Goal: Navigation & Orientation: Find specific page/section

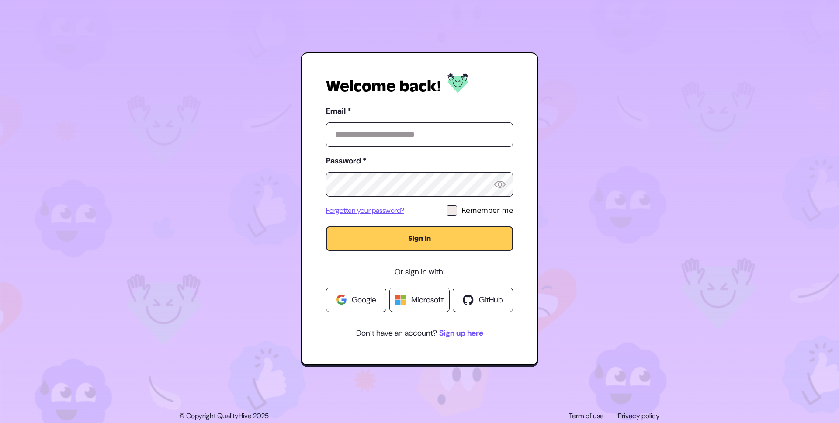
scroll to position [74, 0]
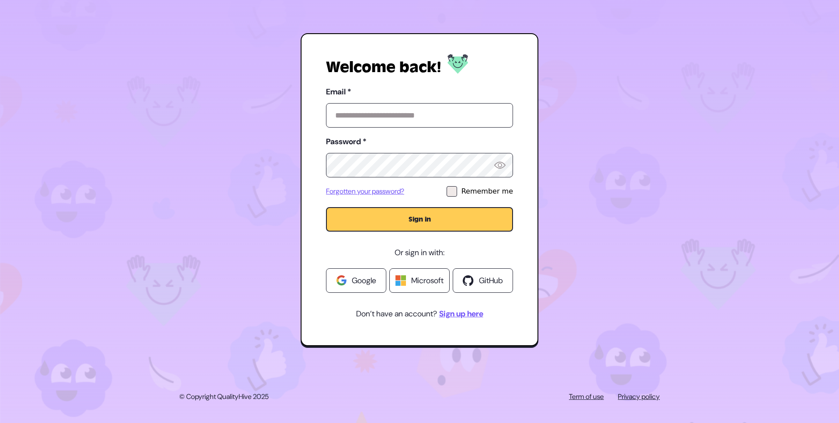
click at [365, 286] on span "Google" at bounding box center [364, 280] width 24 height 12
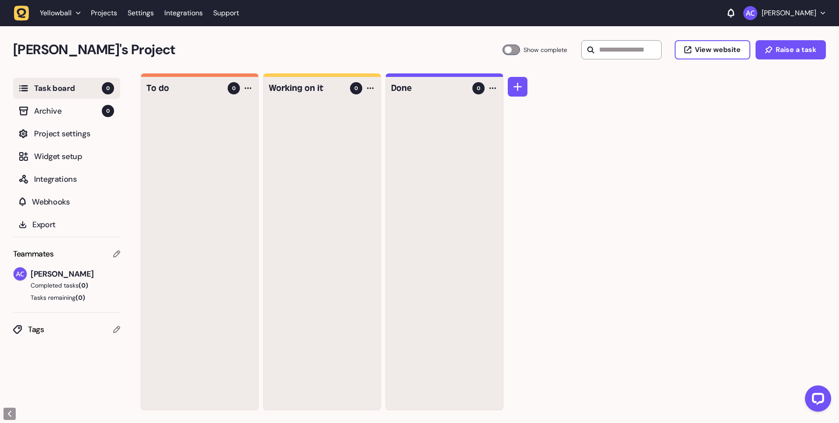
click at [70, 8] on li "Yellowball" at bounding box center [60, 13] width 51 height 16
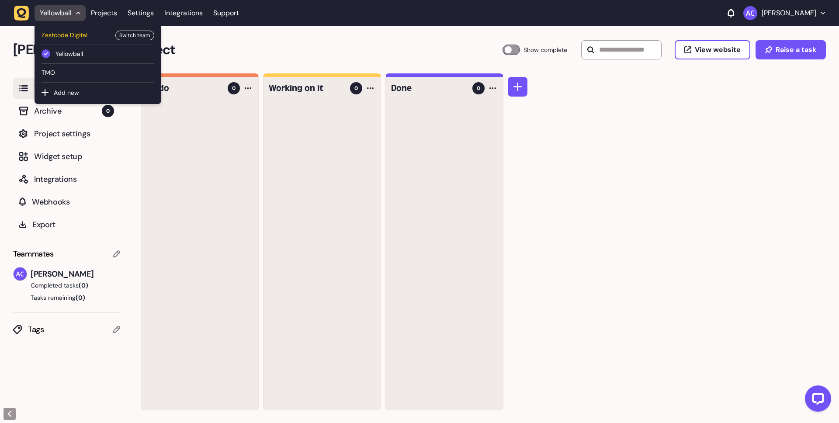
click at [75, 38] on span "Zestcode Digital" at bounding box center [75, 36] width 69 height 10
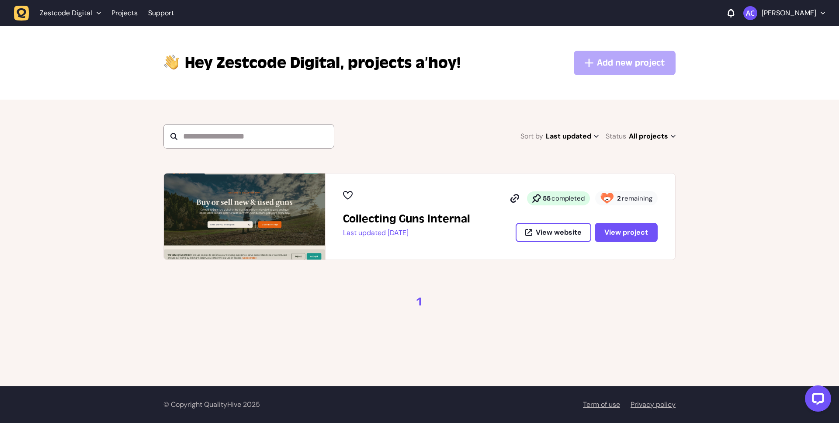
click at [670, 137] on icon at bounding box center [672, 136] width 5 height 3
click at [630, 153] on button "All projects" at bounding box center [627, 153] width 31 height 9
click at [85, 106] on section "Sort by Last updated Last updated Alphabetical Recently added Most incomplete t…" at bounding box center [419, 136] width 839 height 73
click at [791, 9] on p "[PERSON_NAME]" at bounding box center [788, 13] width 55 height 9
click at [769, 52] on link "Projects" at bounding box center [784, 50] width 68 height 9
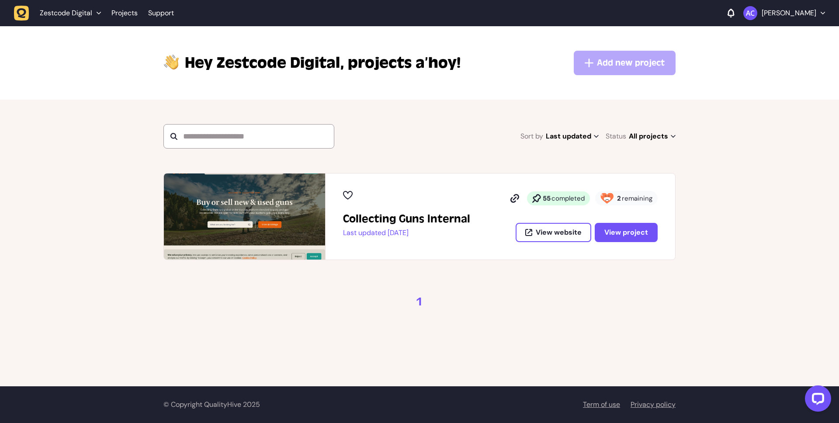
click at [94, 9] on div "Zestcode Digital" at bounding box center [70, 13] width 61 height 9
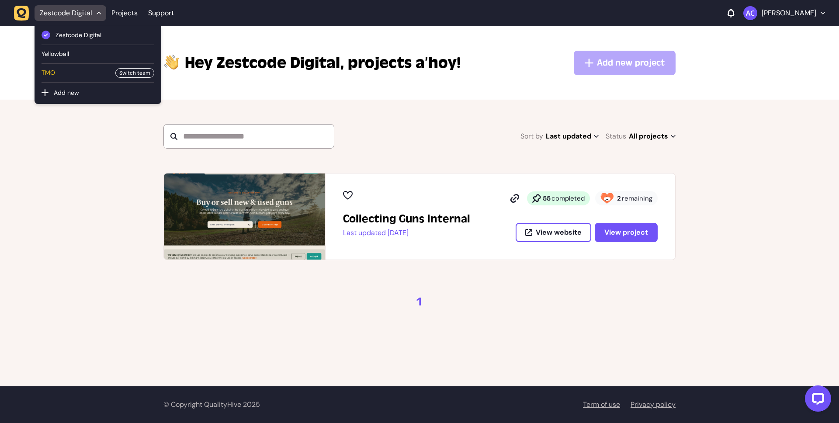
click at [51, 71] on span "TMO" at bounding box center [75, 73] width 69 height 10
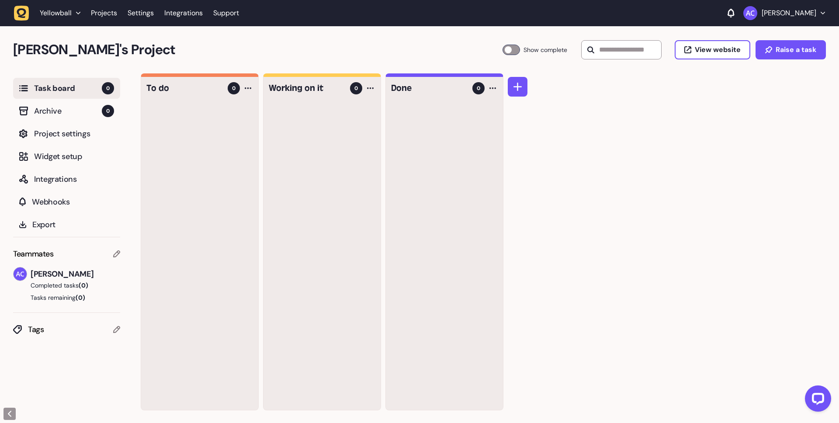
click at [60, 10] on span "Yellowball" at bounding box center [56, 13] width 32 height 9
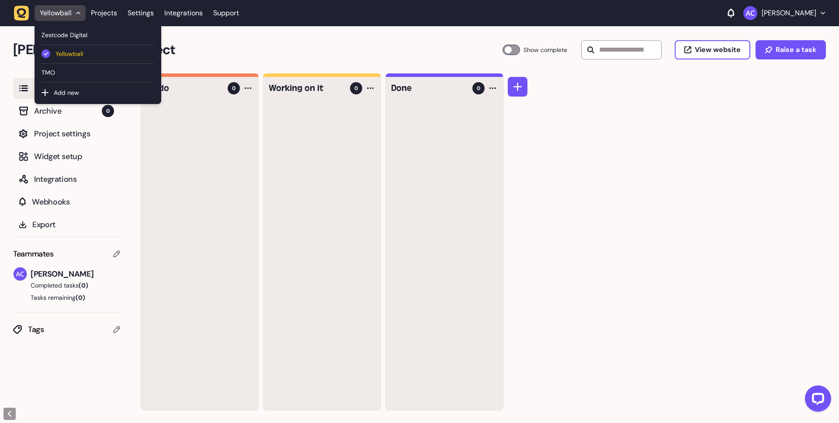
click at [69, 55] on span "Yellowball" at bounding box center [104, 54] width 99 height 10
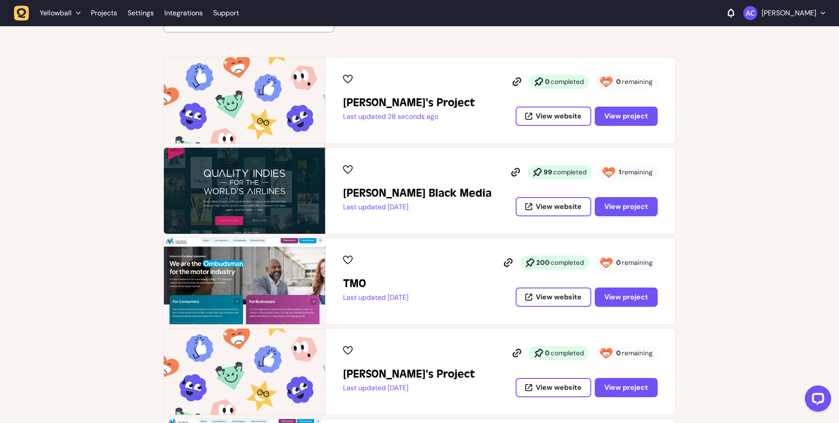
scroll to position [153, 0]
